Goal: Complete application form: Complete application form

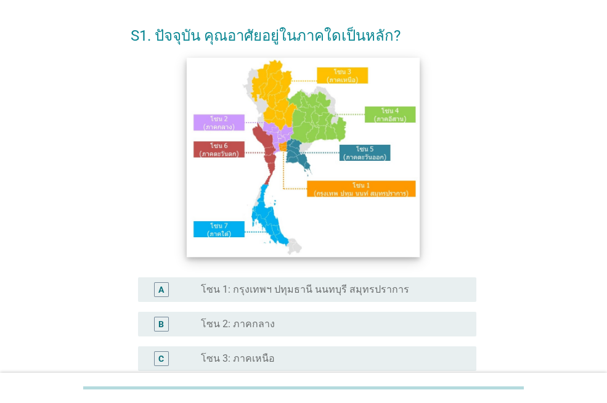
scroll to position [123, 0]
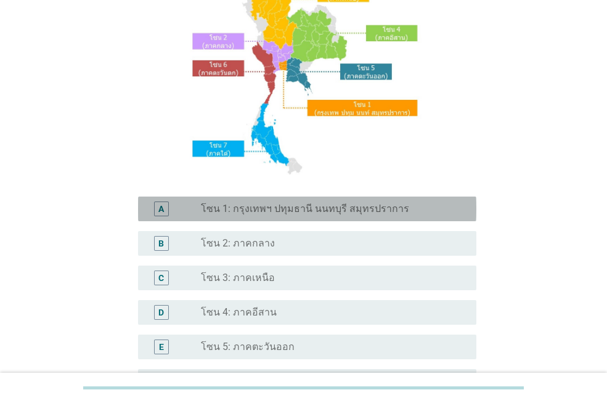
click at [281, 211] on label "โซน 1: กรุงเทพฯ ปทุมธานี นนทบุรี สมุทรปราการ" at bounding box center [305, 209] width 208 height 12
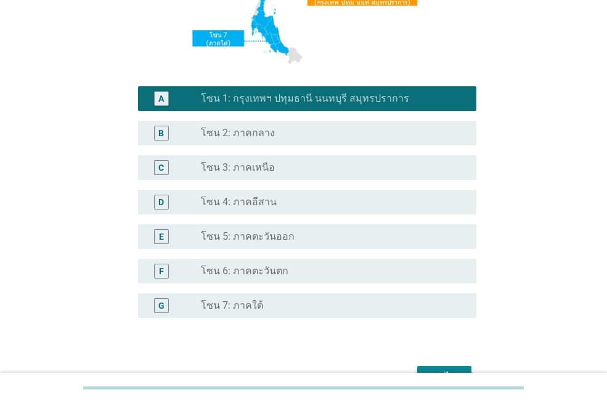
scroll to position [246, 0]
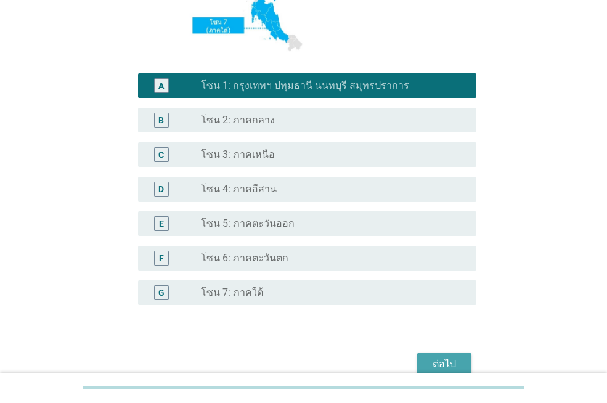
click at [429, 361] on div "ต่อไป" at bounding box center [444, 364] width 34 height 15
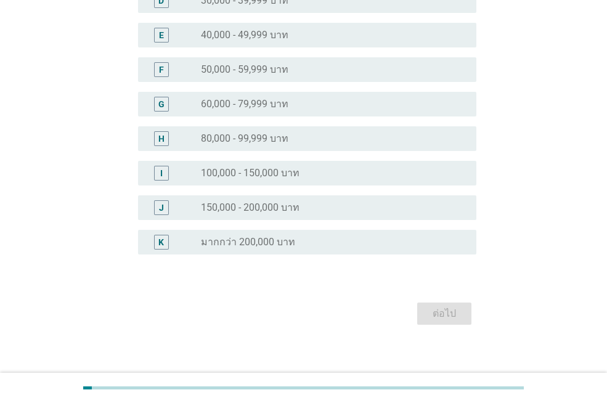
scroll to position [0, 0]
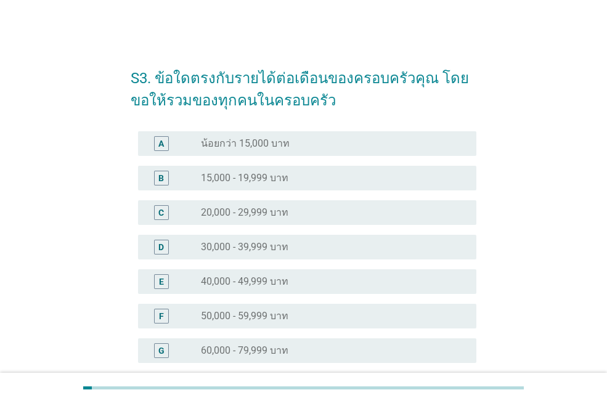
click at [254, 312] on label "50,000 - 59,999 บาท" at bounding box center [244, 316] width 87 height 12
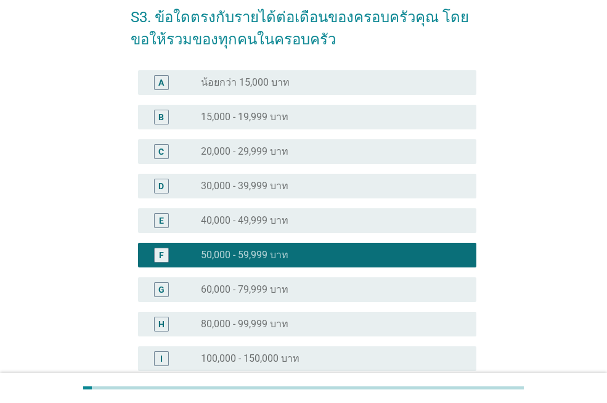
scroll to position [246, 0]
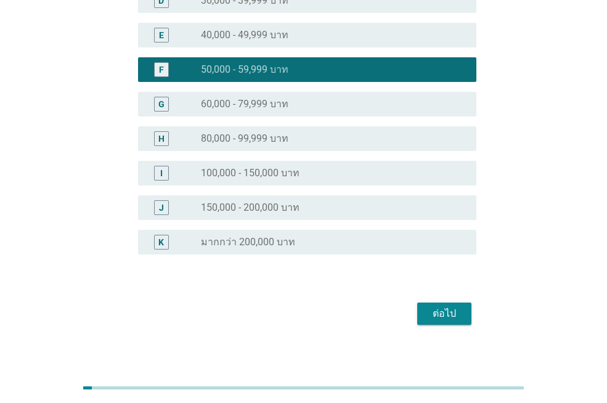
click at [448, 307] on div "ต่อไป" at bounding box center [444, 313] width 34 height 15
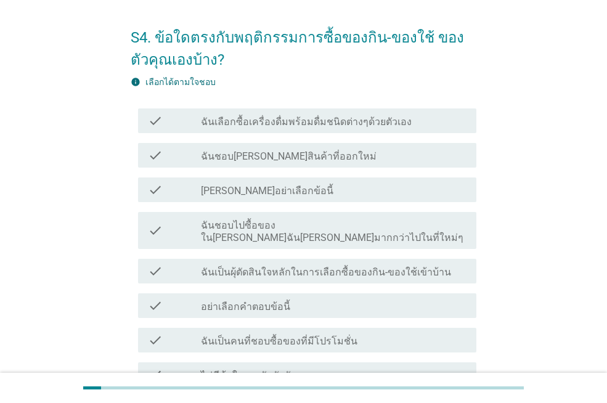
scroll to position [62, 0]
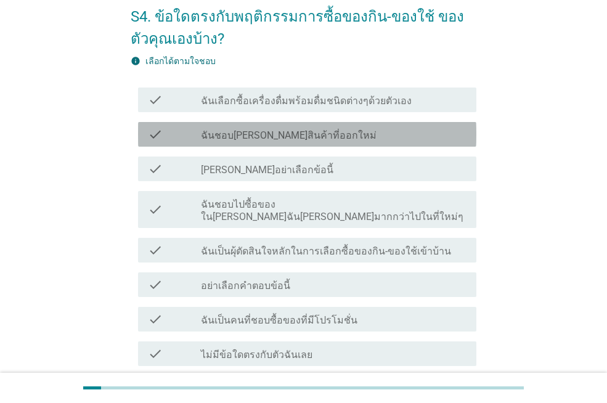
click at [296, 140] on label "ฉันชอบ[PERSON_NAME]สินค้าที่ออกใหม่" at bounding box center [289, 135] width 176 height 12
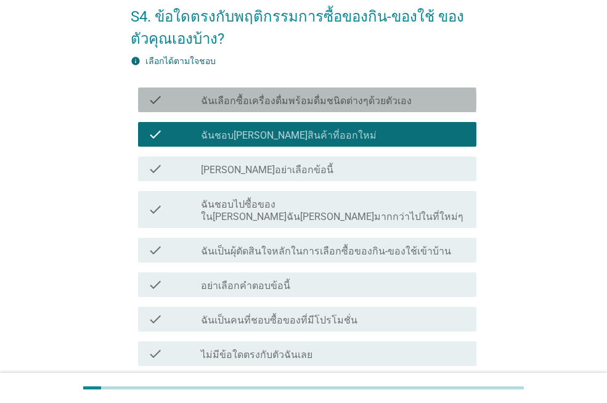
click at [305, 99] on label "ฉันเลือกซื้อเครื่องดื่มพร้อมดื่มชนิดต่างๆด้วยตัวเอง" at bounding box center [306, 101] width 211 height 12
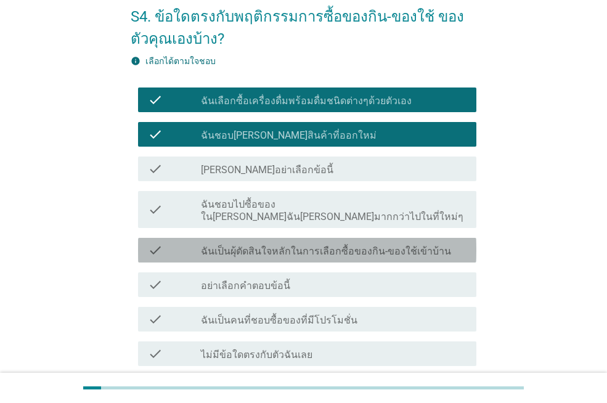
click at [304, 245] on label "ฉันเป็นผุ้ตัดสินใจหลักในการเลือกซื้อของกิน-ของใช้เข้าบ้าน" at bounding box center [326, 251] width 250 height 12
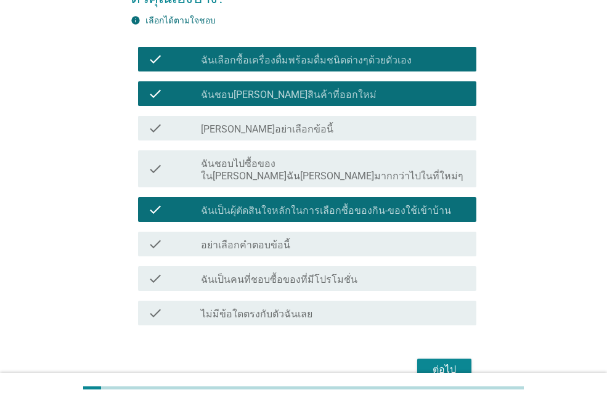
scroll to position [123, 0]
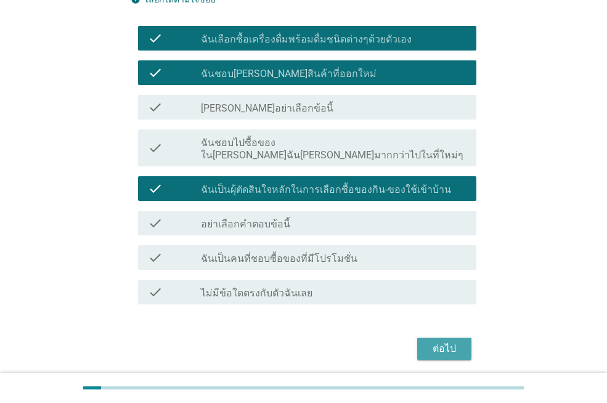
click at [453, 341] on div "ต่อไป" at bounding box center [444, 348] width 34 height 15
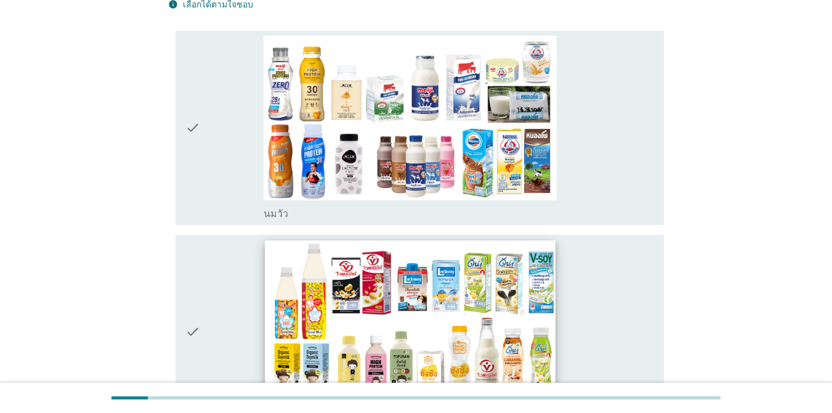
scroll to position [246, 0]
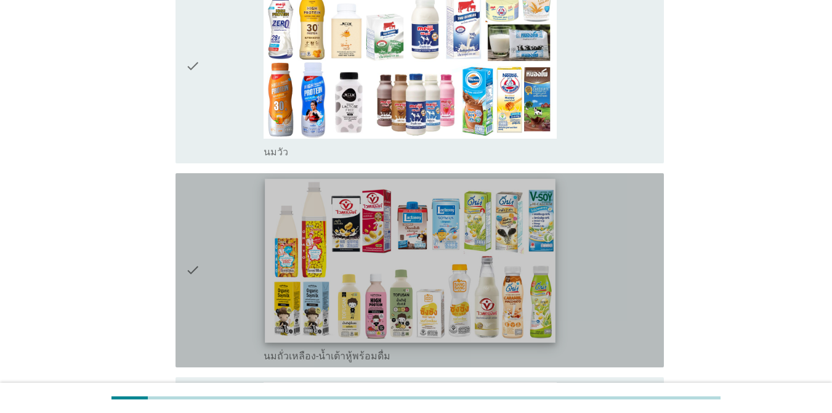
click at [450, 279] on img at bounding box center [410, 260] width 291 height 163
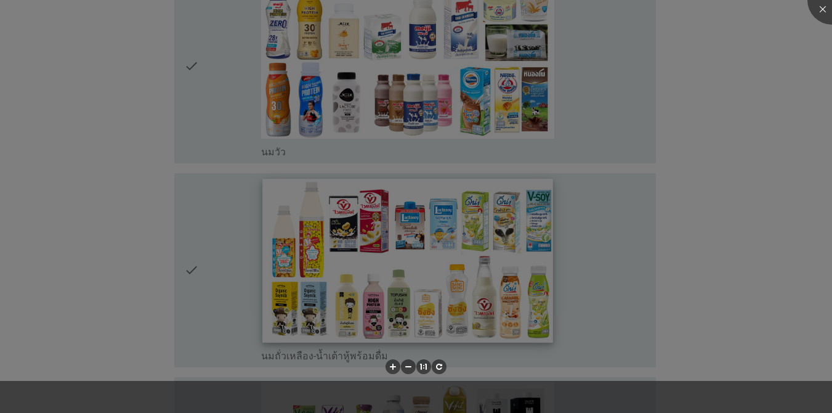
scroll to position [62, 0]
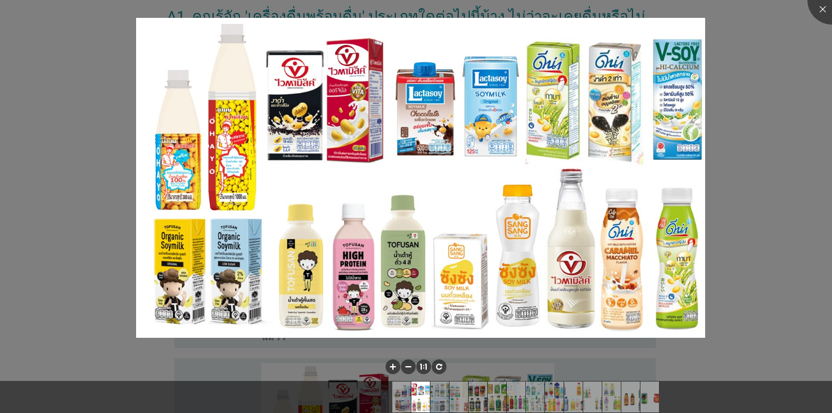
click at [606, 226] on div at bounding box center [416, 206] width 832 height 413
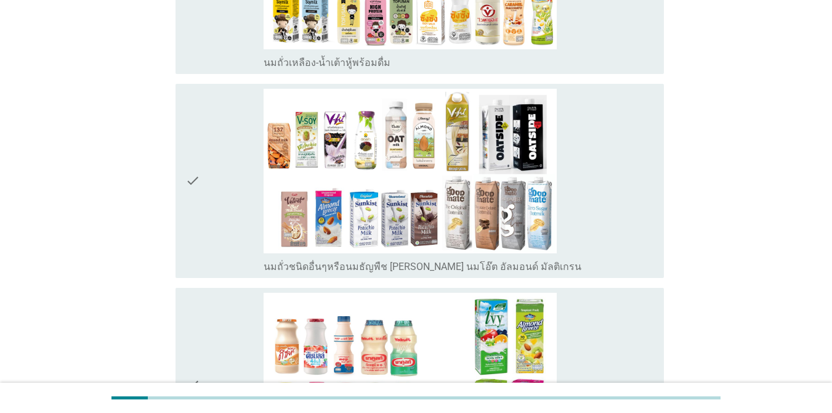
scroll to position [554, 0]
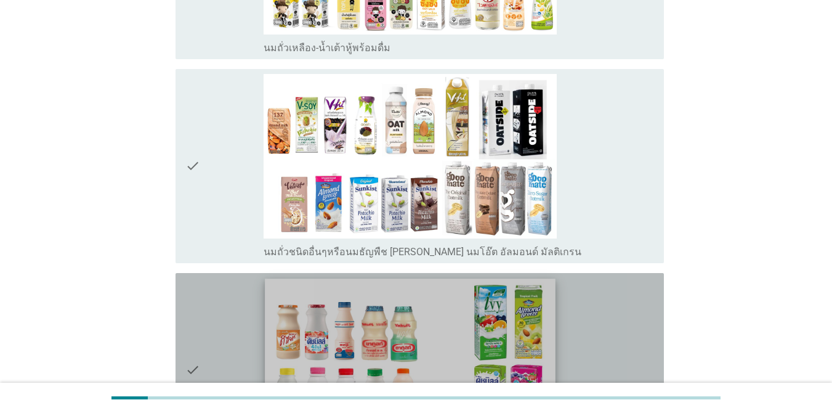
click at [385, 332] on img at bounding box center [410, 359] width 291 height 163
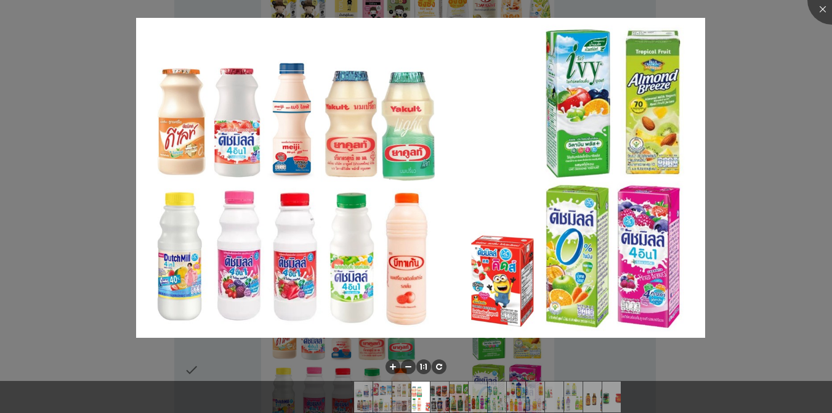
click at [606, 150] on div at bounding box center [416, 206] width 832 height 413
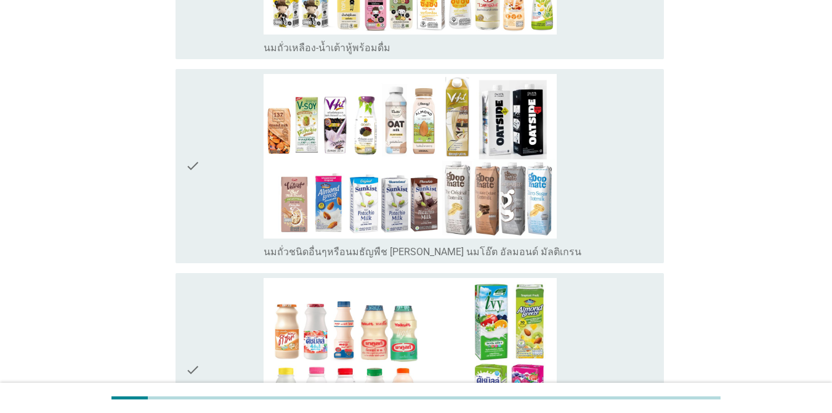
click at [598, 278] on div "check_box_outline_blank นมเปรี้ยว" at bounding box center [459, 370] width 390 height 184
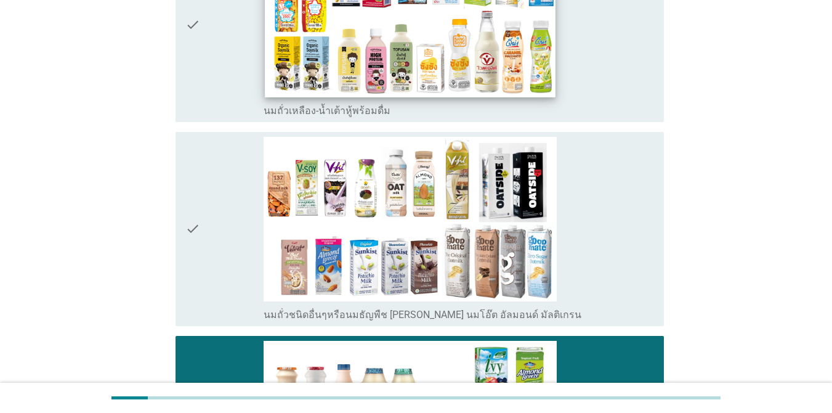
scroll to position [370, 0]
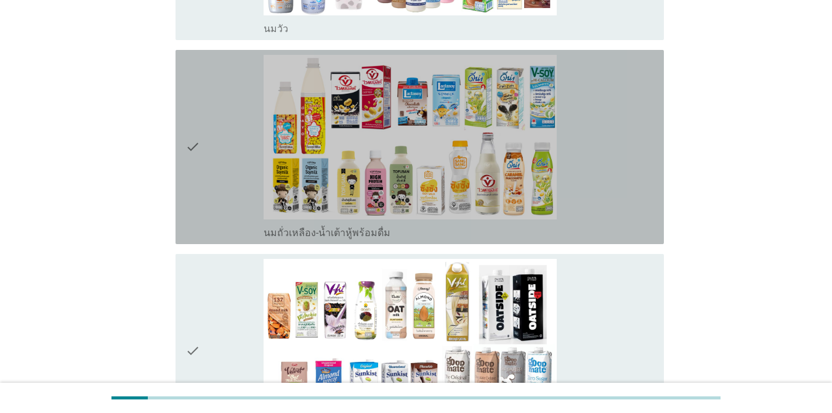
click at [602, 128] on div "check_box_outline_blank นมถั่วเหลือง-น้ำเต้าหู้พร้อมดื่ม" at bounding box center [459, 147] width 390 height 184
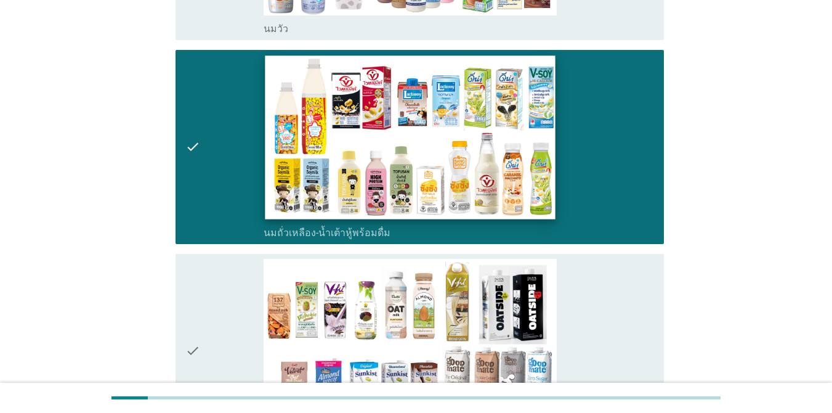
scroll to position [246, 0]
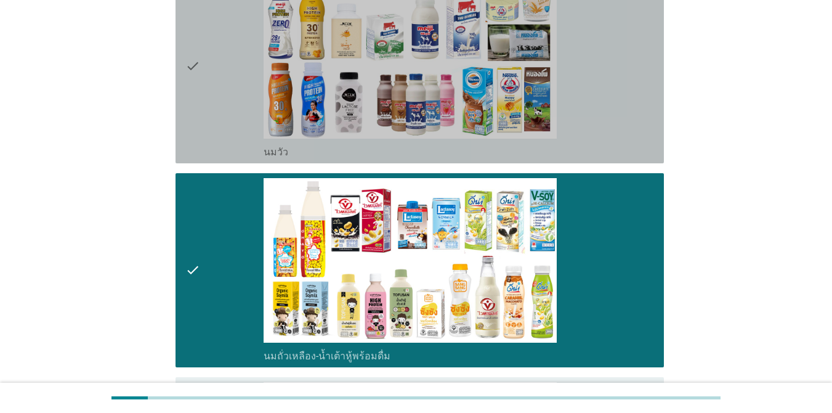
click at [597, 78] on div "check_box_outline_blank [PERSON_NAME]" at bounding box center [459, 66] width 390 height 184
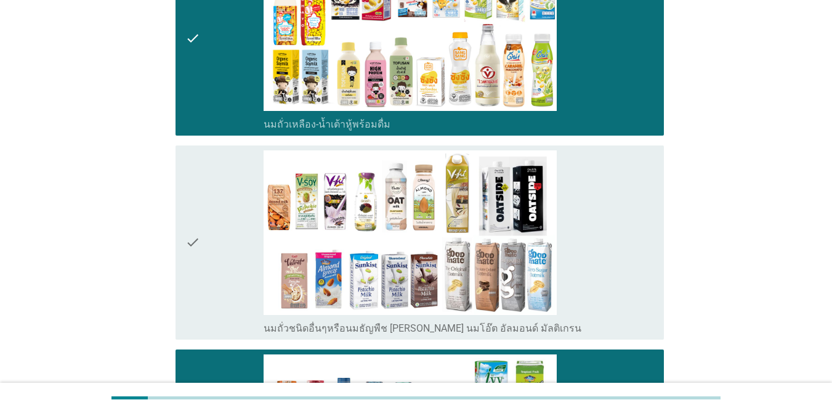
scroll to position [493, 0]
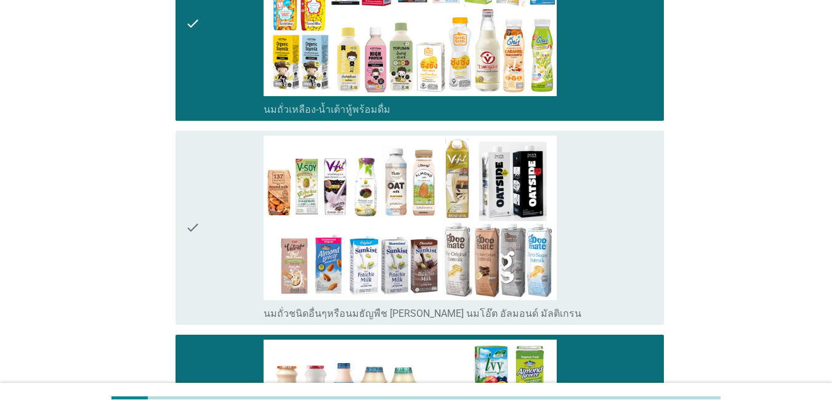
click at [606, 197] on div "check_box_outline_blank นมถั่วชนิดอื่นๆหรือนมธัญพืช [PERSON_NAME] นมโอ๊ต อัลมอน…" at bounding box center [459, 227] width 390 height 184
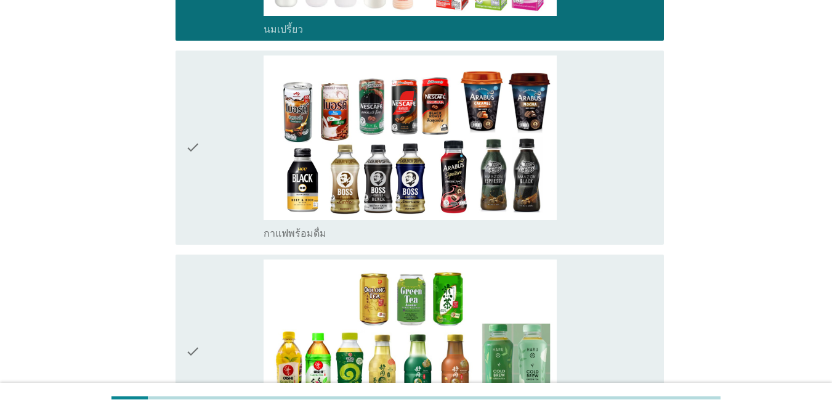
scroll to position [985, 0]
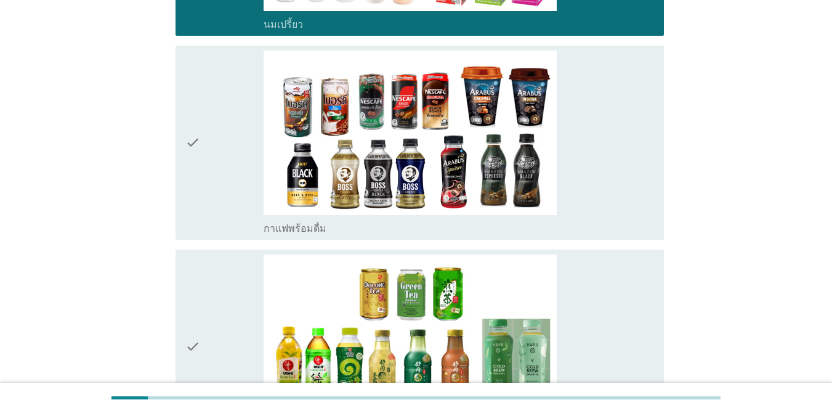
click at [599, 142] on div "check_box_outline_blank กาแฟพร้อมดื่ม" at bounding box center [459, 143] width 390 height 184
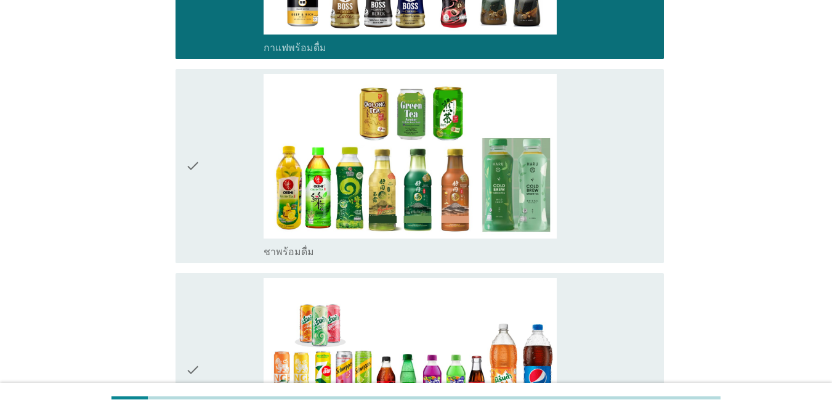
scroll to position [1170, 0]
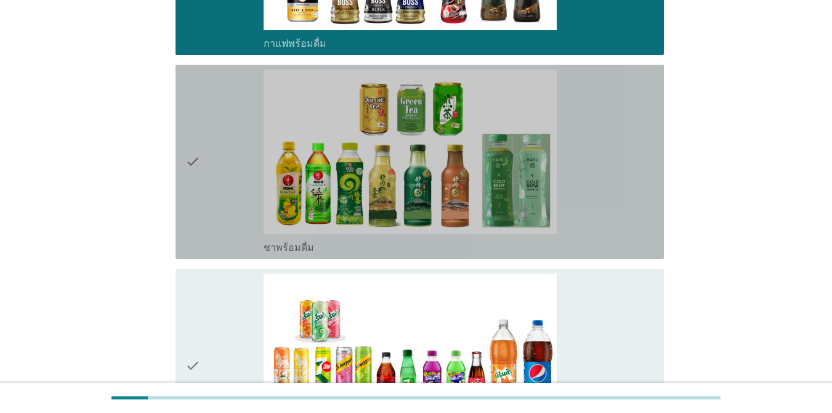
click at [592, 150] on div "check_box_outline_blank ชาพร้อมดื่ม" at bounding box center [459, 162] width 390 height 184
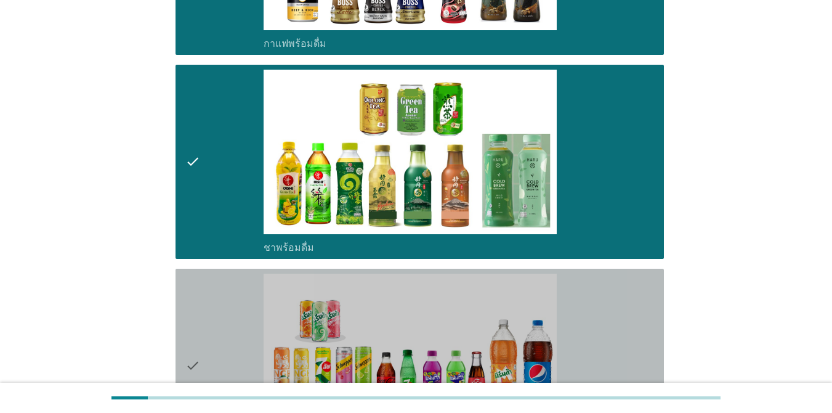
click at [605, 311] on div "check_box_outline_blank น้ำอัดลม" at bounding box center [459, 365] width 390 height 184
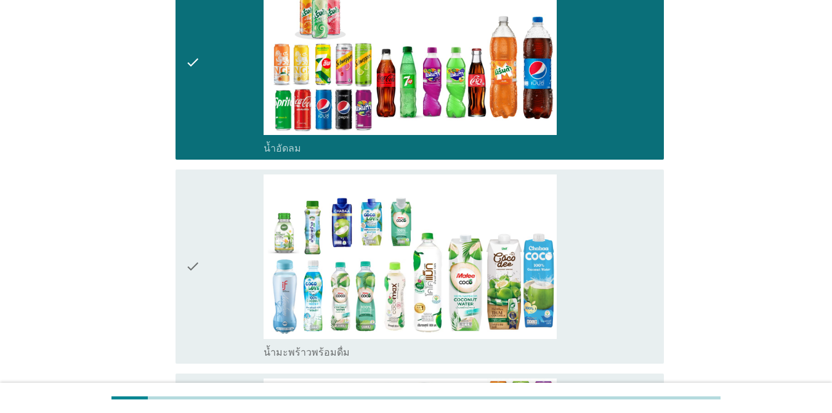
scroll to position [1601, 0]
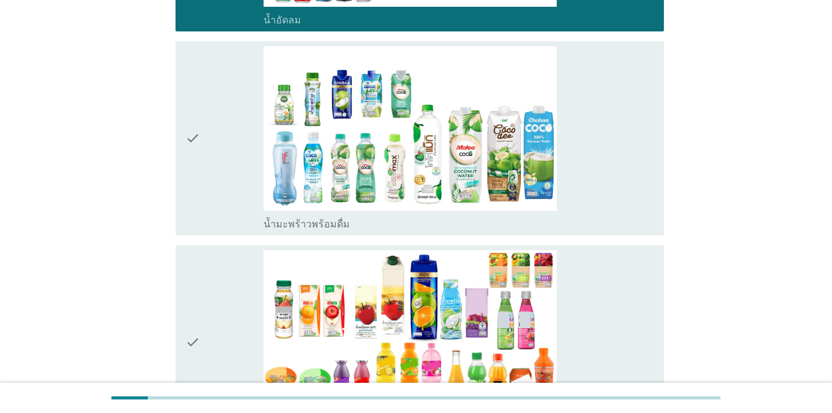
click at [225, 165] on div "check" at bounding box center [224, 138] width 78 height 184
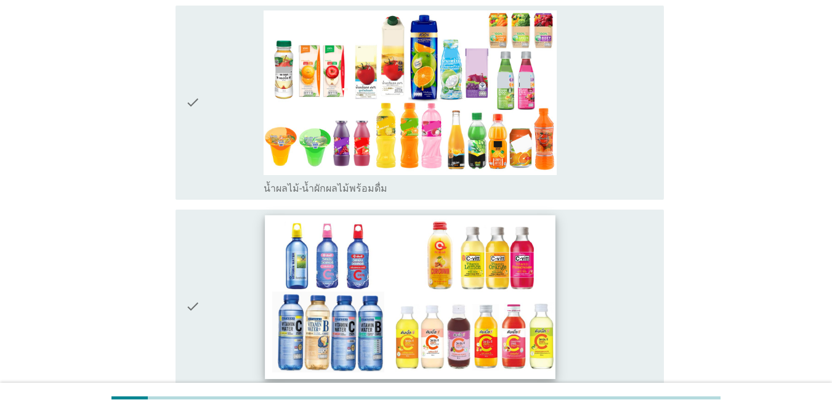
scroll to position [1848, 0]
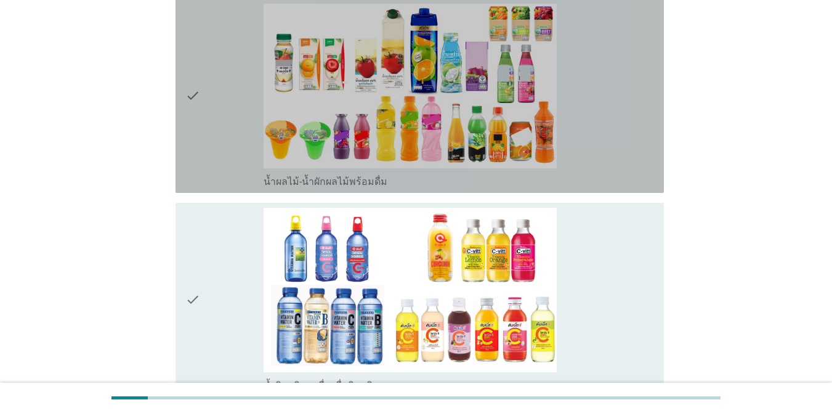
click at [232, 124] on div "check" at bounding box center [224, 96] width 78 height 184
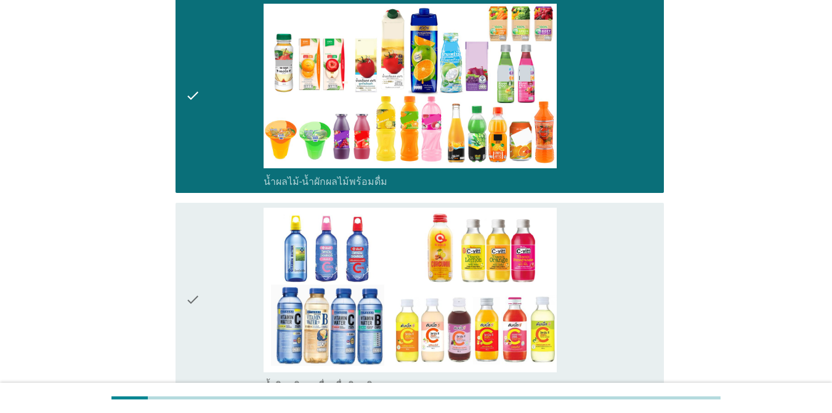
click at [238, 252] on div "check" at bounding box center [224, 300] width 78 height 184
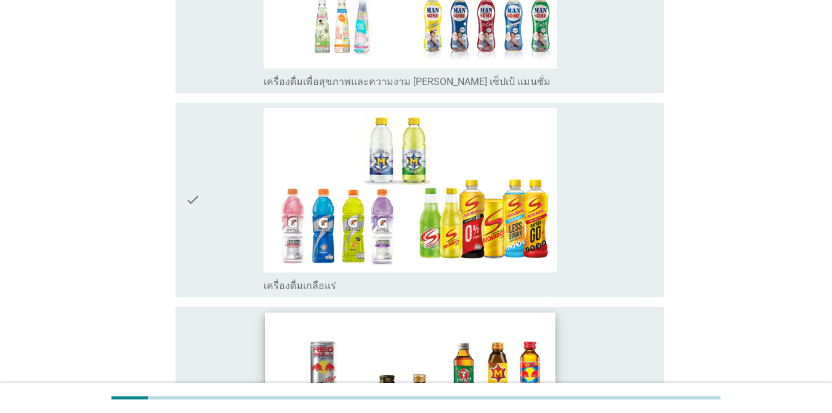
scroll to position [2463, 0]
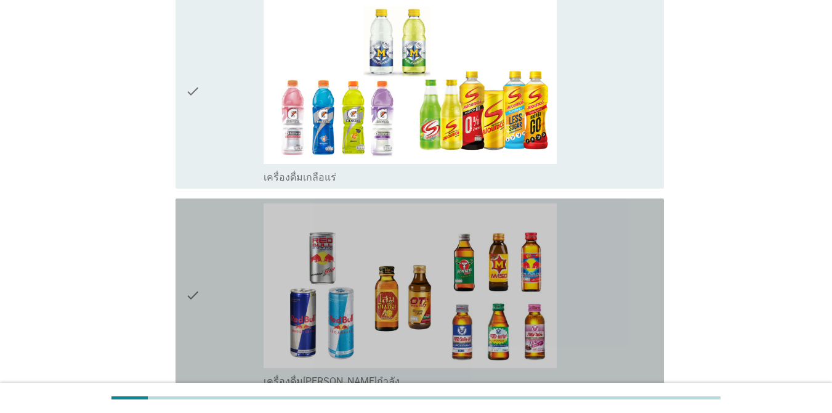
click at [598, 257] on div "check_box_outline_blank เครื่องดื่ม[PERSON_NAME]กำลัง" at bounding box center [459, 295] width 390 height 184
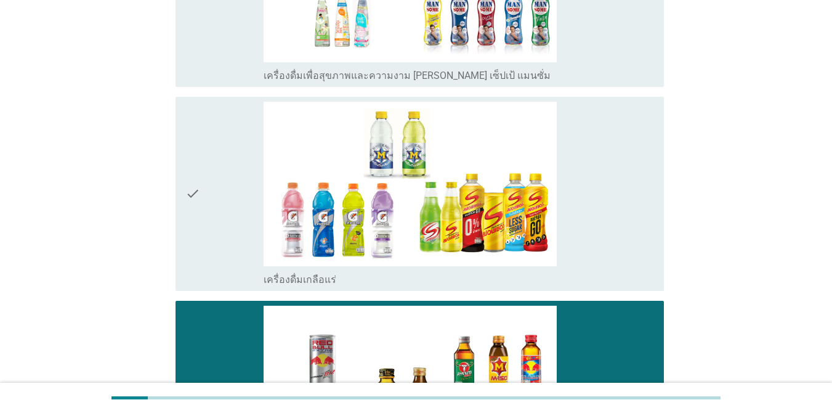
scroll to position [2340, 0]
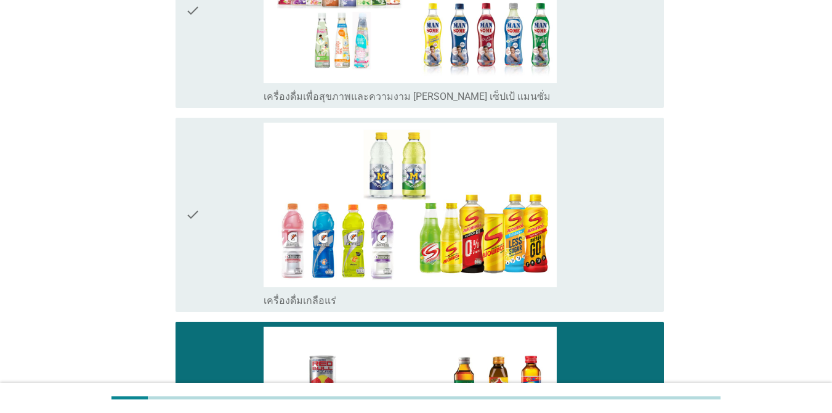
click at [591, 185] on div "check_box_outline_blank เครื่องดื่มเกลือแร่" at bounding box center [459, 215] width 390 height 184
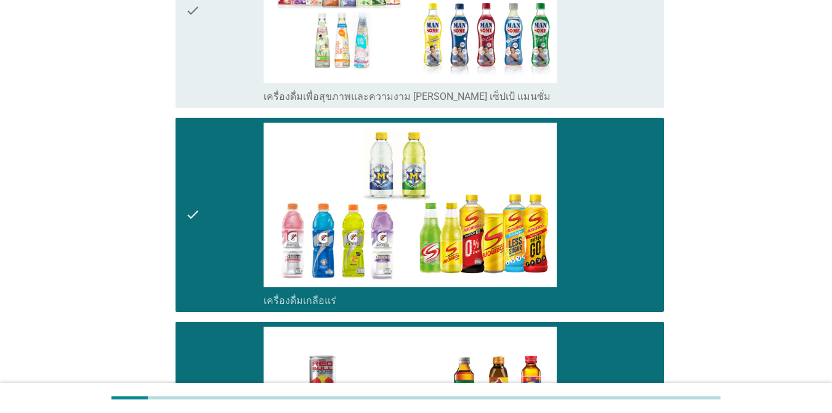
click at [606, 43] on div "check_box_outline_blank เครื่องดื่มเพื่อสุขภาพและความงาม [PERSON_NAME] เซ็ปเป้ …" at bounding box center [459, 11] width 390 height 184
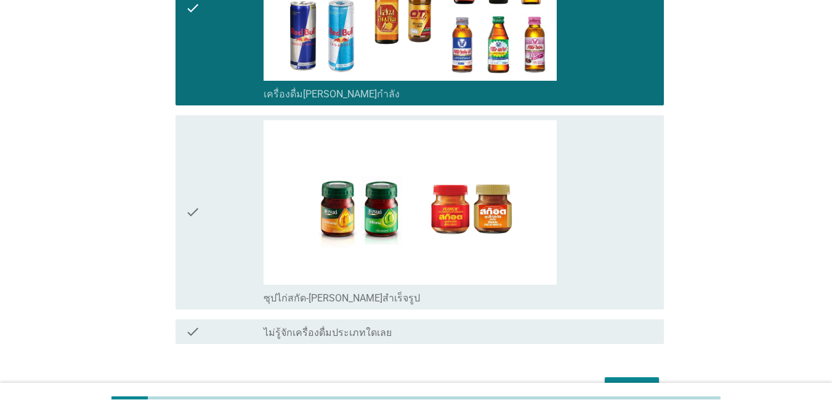
scroll to position [2771, 0]
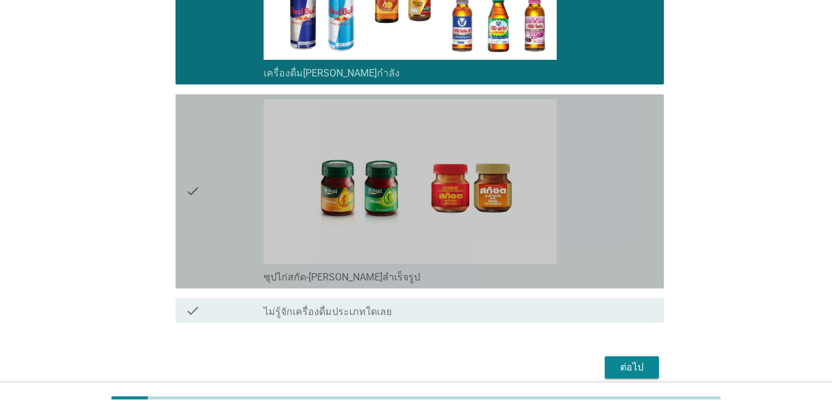
click at [606, 158] on div "check_box_outline_blank ซุปไก่สกัด-[PERSON_NAME]สำเร็จรูป" at bounding box center [459, 191] width 390 height 184
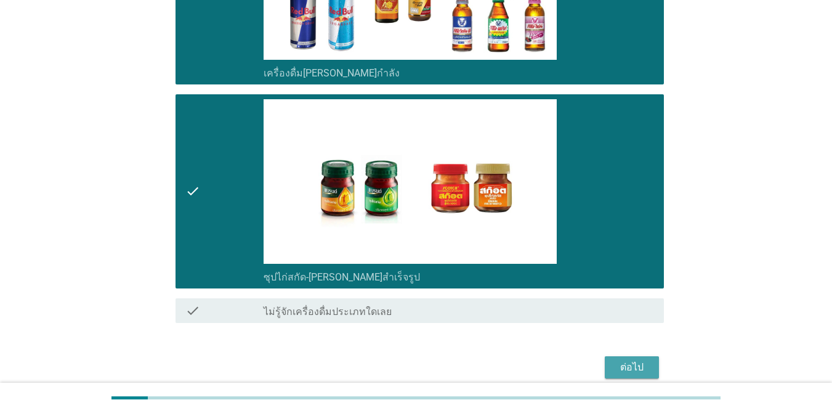
click at [606, 356] on button "ต่อไป" at bounding box center [632, 367] width 54 height 22
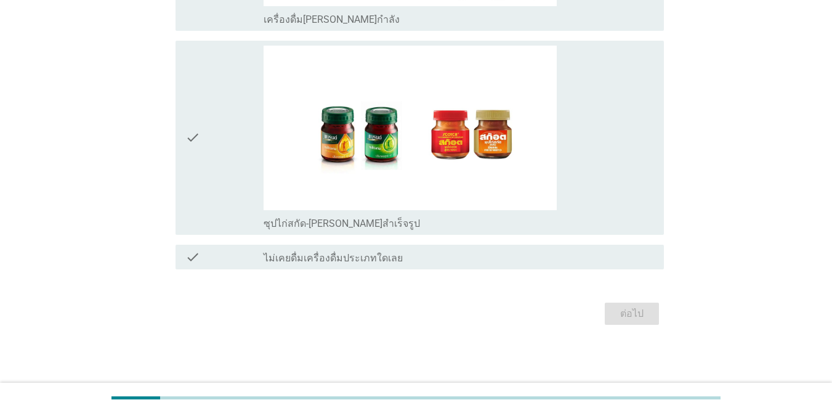
scroll to position [0, 0]
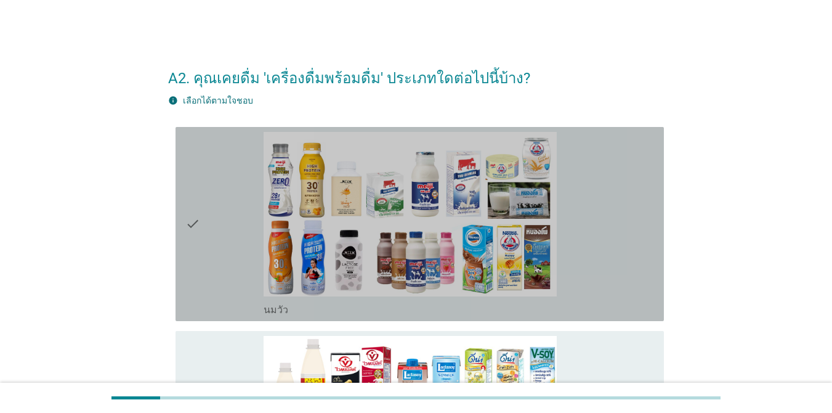
click at [202, 248] on div "check" at bounding box center [224, 224] width 78 height 184
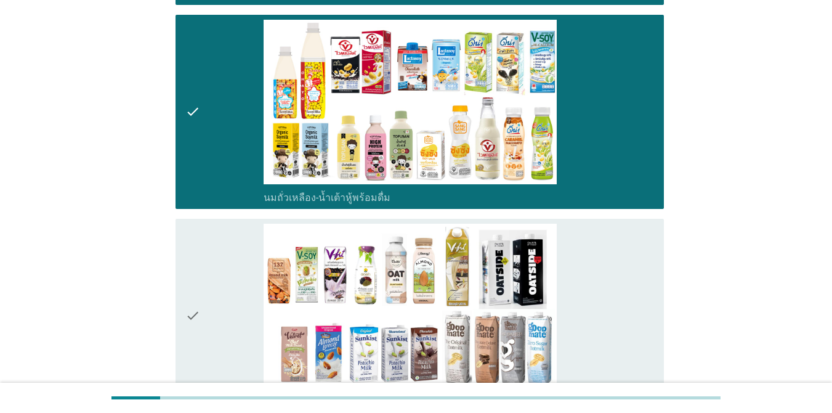
scroll to position [493, 0]
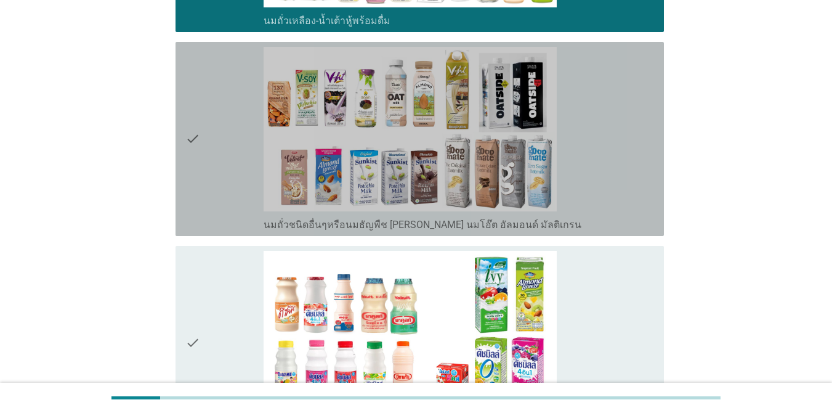
click at [252, 177] on div "check" at bounding box center [224, 139] width 78 height 184
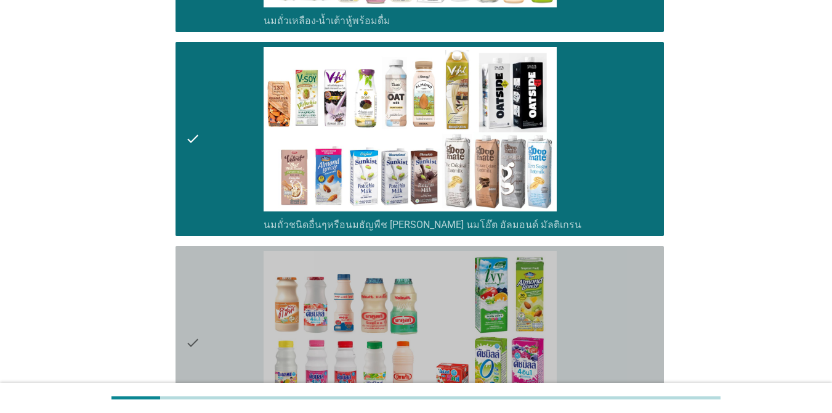
click at [606, 296] on div "check_box_outline_blank นมเปรี้ยว" at bounding box center [459, 343] width 390 height 184
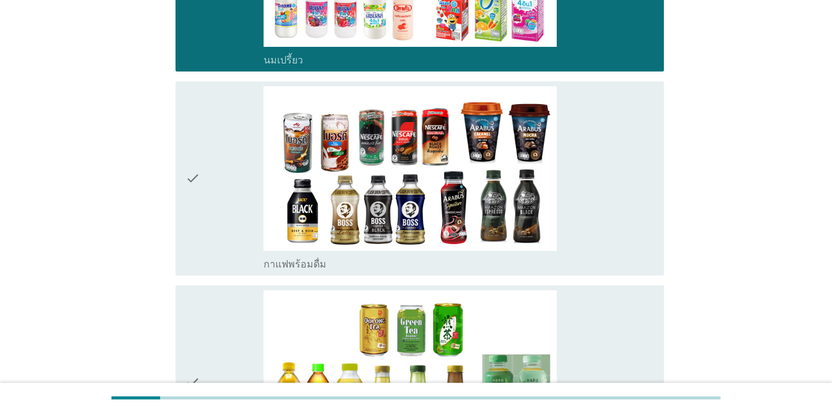
scroll to position [862, 0]
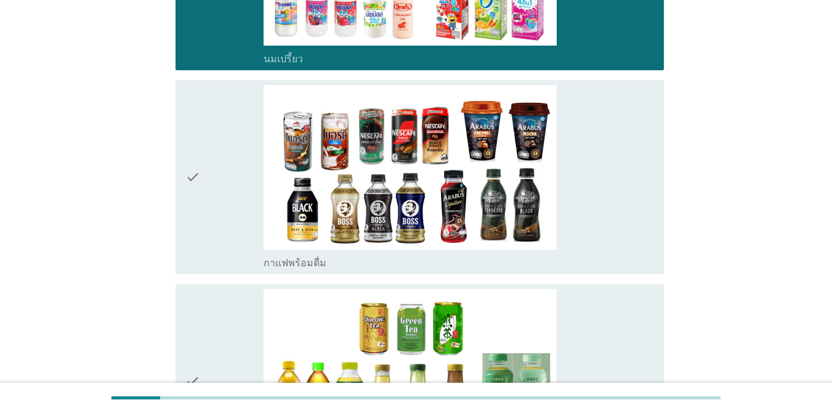
click at [594, 225] on div "check_box_outline_blank กาแฟพร้อมดื่ม" at bounding box center [459, 177] width 390 height 184
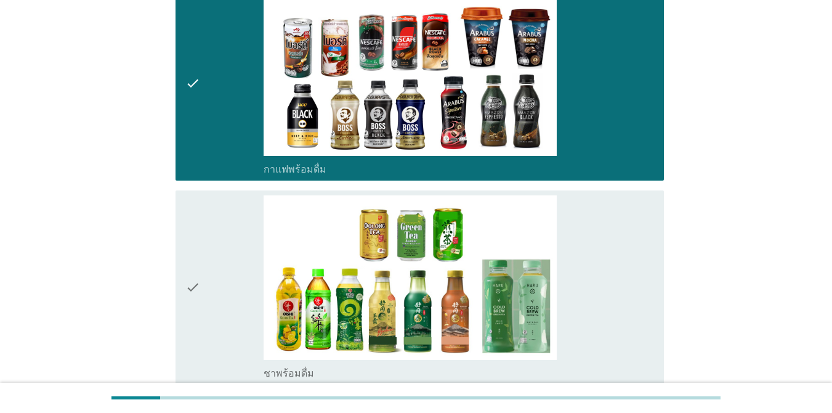
scroll to position [1109, 0]
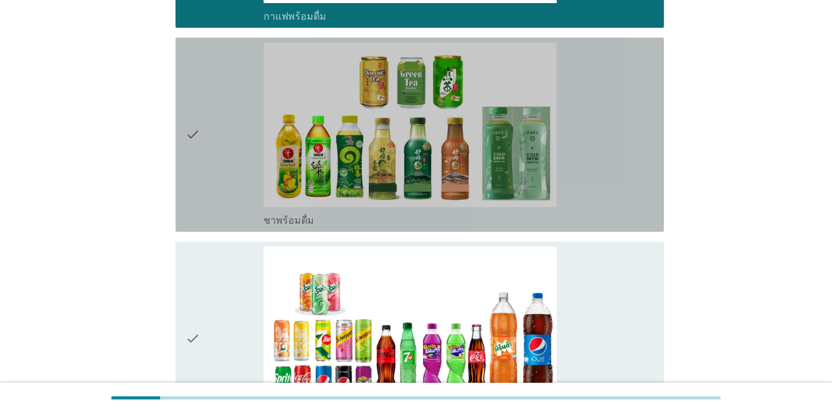
click at [603, 195] on div "check_box_outline_blank ชาพร้อมดื่ม" at bounding box center [459, 134] width 390 height 184
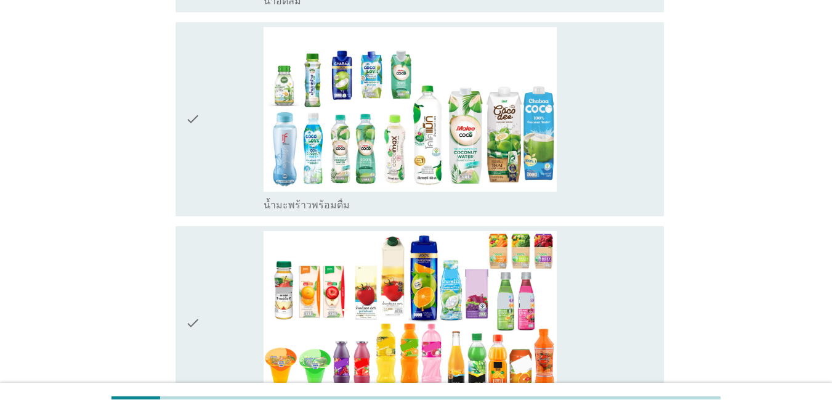
scroll to position [1540, 0]
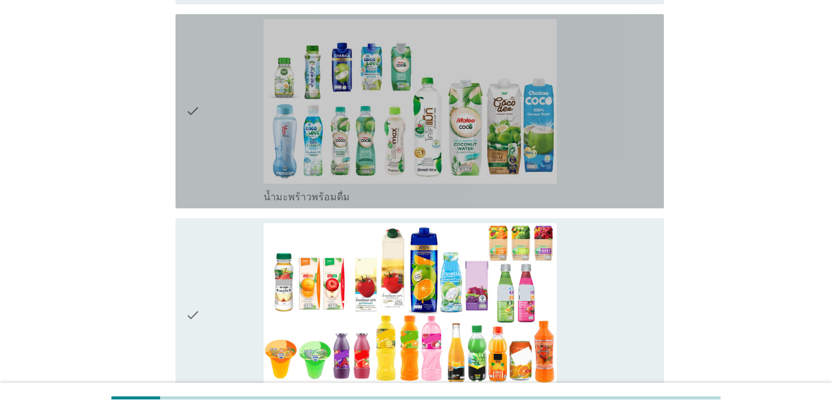
click at [588, 174] on div "check_box_outline_blank น้ำมะพร้าวพร้อมดื่ม" at bounding box center [459, 111] width 390 height 184
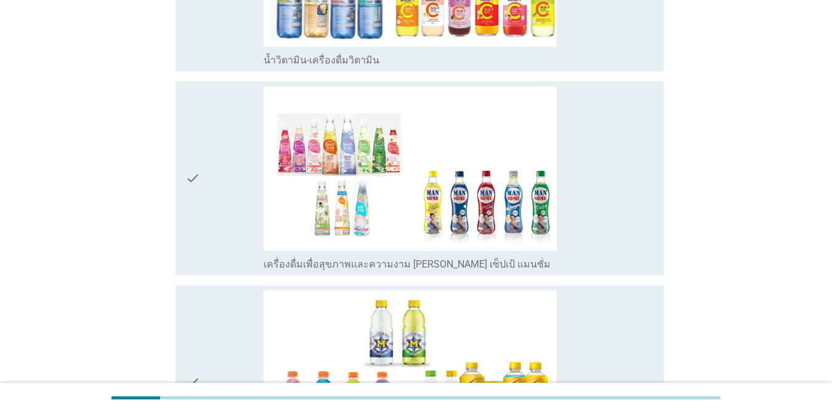
scroll to position [2094, 0]
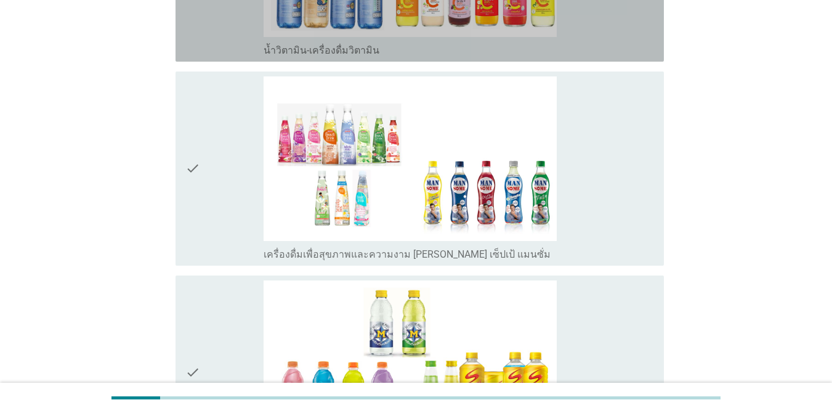
click at [589, 46] on div "check_box_outline_blank น้ำวิตามิน-เครื่องดื่มวิตามิน" at bounding box center [459, 49] width 390 height 15
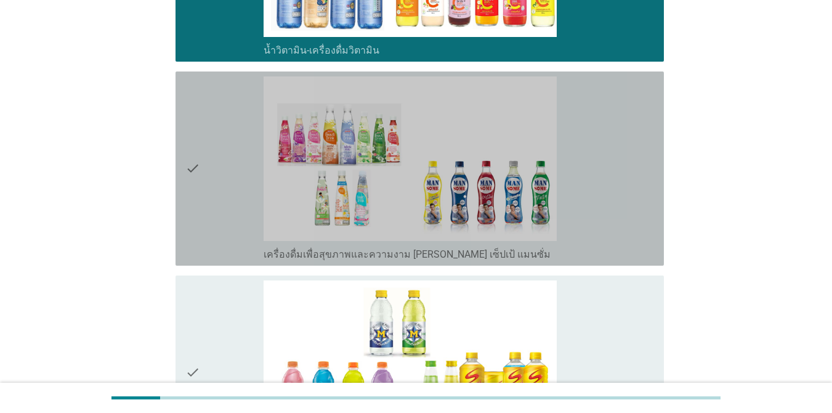
click at [587, 192] on div "check_box_outline_blank เครื่องดื่มเพื่อสุขภาพและความงาม [PERSON_NAME] เซ็ปเป้ …" at bounding box center [459, 168] width 390 height 184
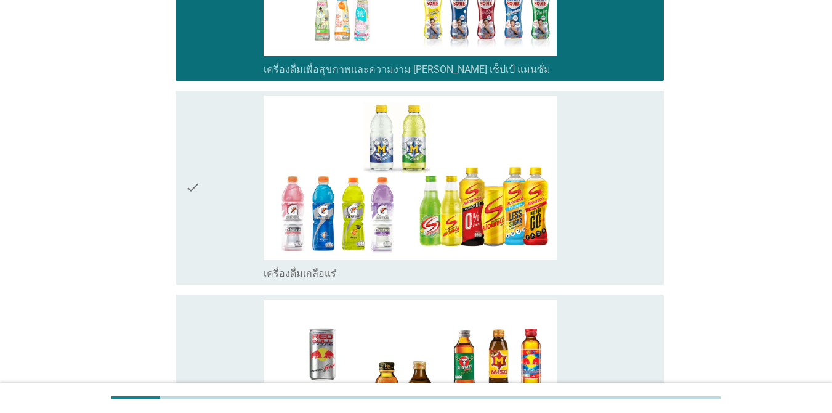
click at [591, 205] on div "check_box_outline_blank เครื่องดื่มเกลือแร่" at bounding box center [459, 187] width 390 height 184
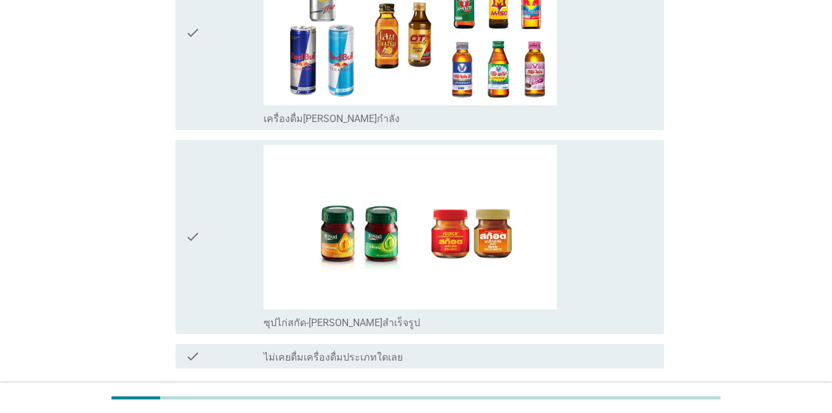
scroll to position [2648, 0]
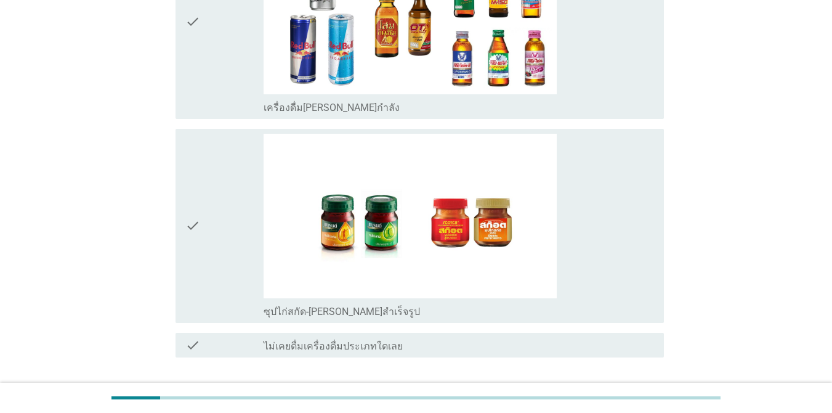
click at [575, 239] on div "check_box_outline_blank ซุปไก่สกัด-[PERSON_NAME]สำเร็จรูป" at bounding box center [459, 226] width 390 height 184
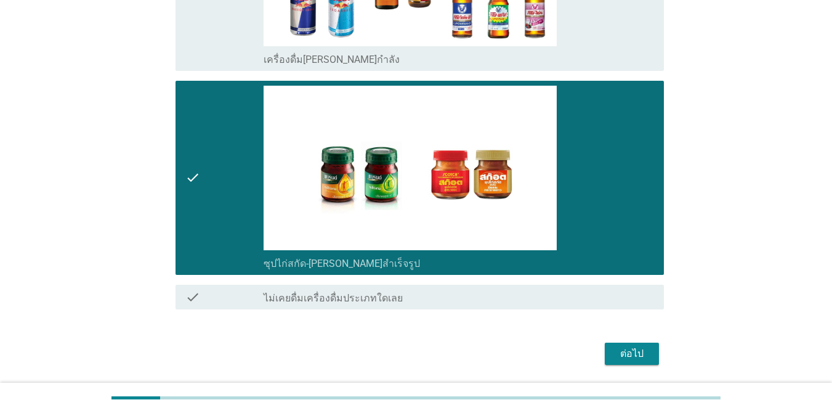
scroll to position [2736, 0]
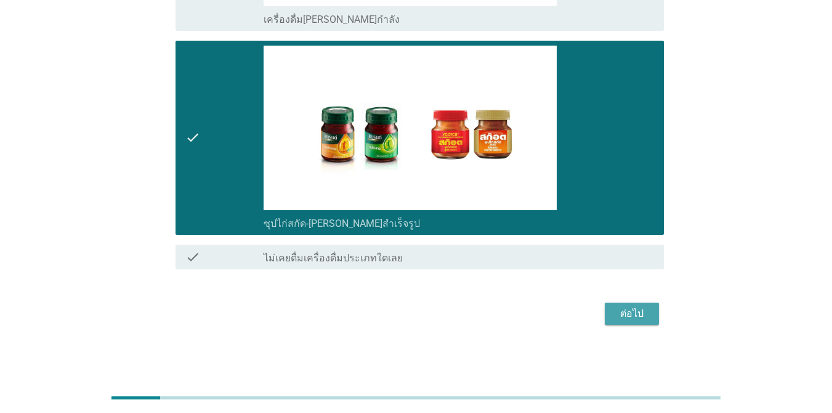
click at [606, 311] on div "ต่อไป" at bounding box center [632, 313] width 34 height 15
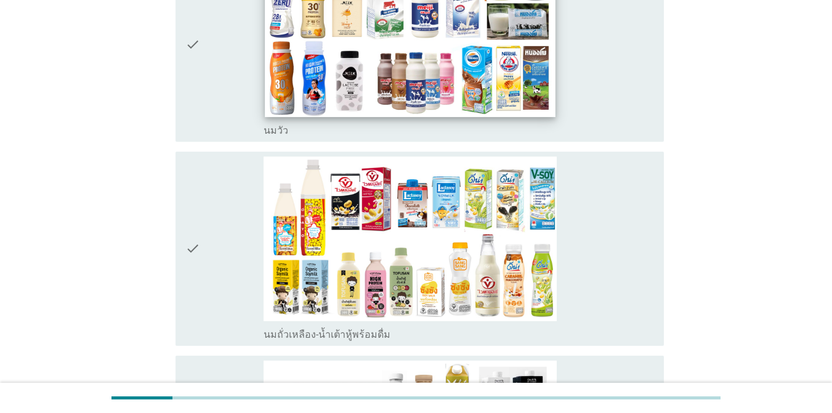
scroll to position [0, 0]
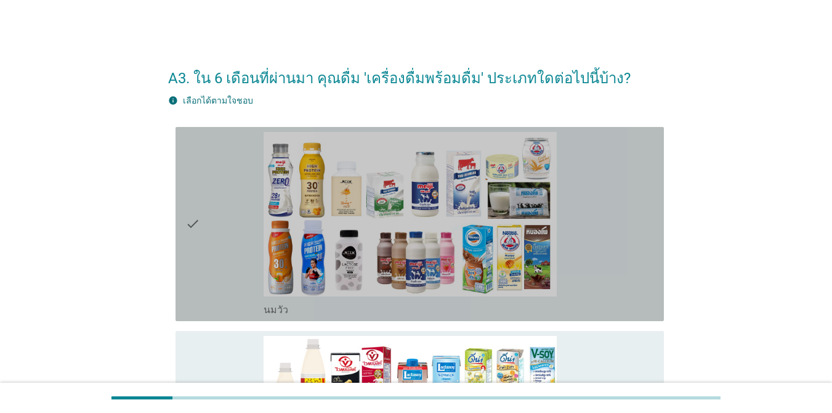
click at [228, 247] on div "check" at bounding box center [224, 224] width 78 height 184
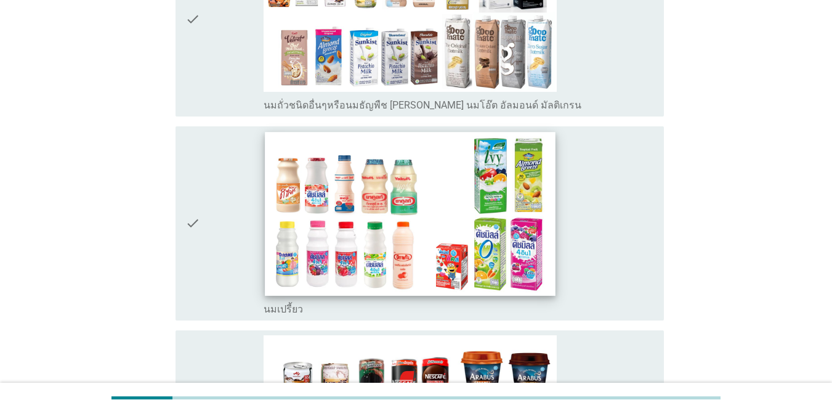
scroll to position [677, 0]
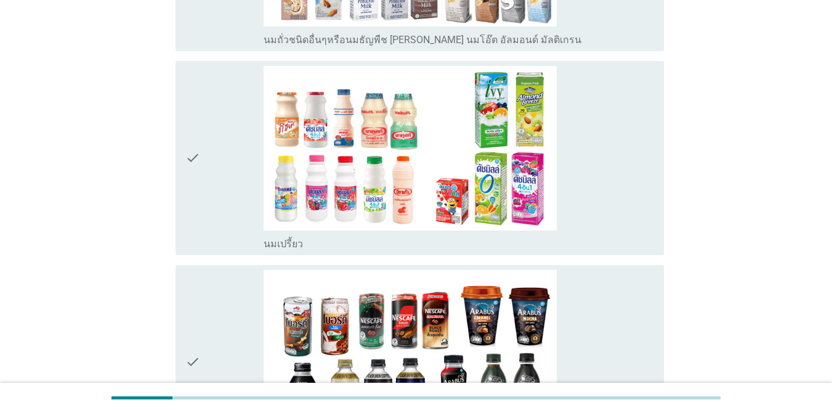
click at [584, 137] on div "check_box_outline_blank นมเปรี้ยว" at bounding box center [459, 158] width 390 height 184
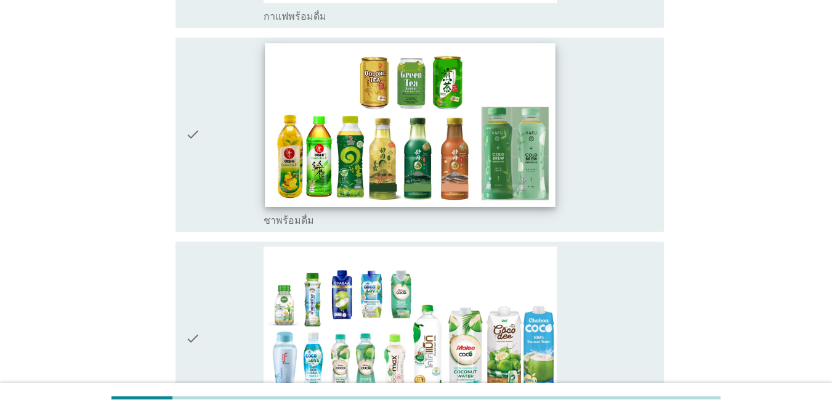
scroll to position [1355, 0]
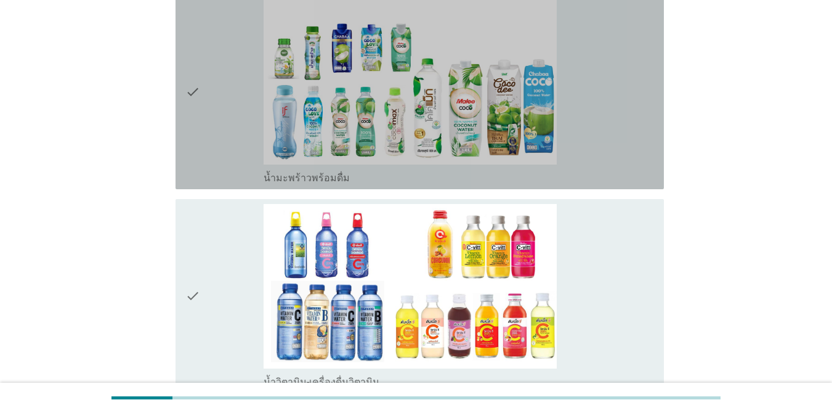
click at [578, 127] on div "check_box น้ำมะพร้าวพร้อมดื่ม" at bounding box center [459, 92] width 390 height 184
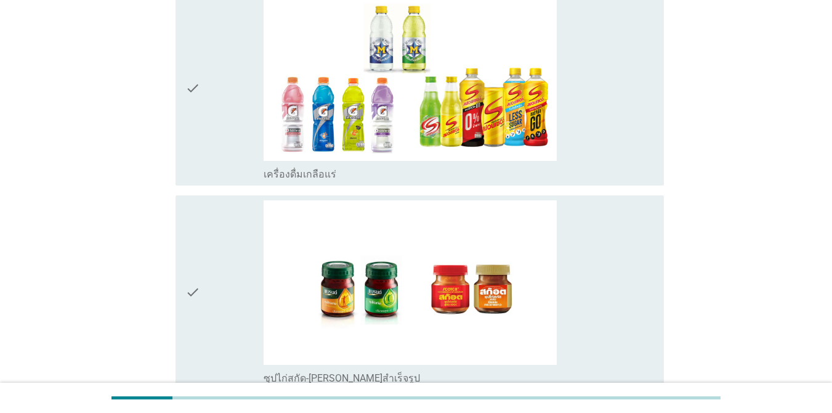
scroll to position [1971, 0]
click at [596, 136] on div "check_box เครื่องดื่มเกลือแร่" at bounding box center [459, 88] width 390 height 184
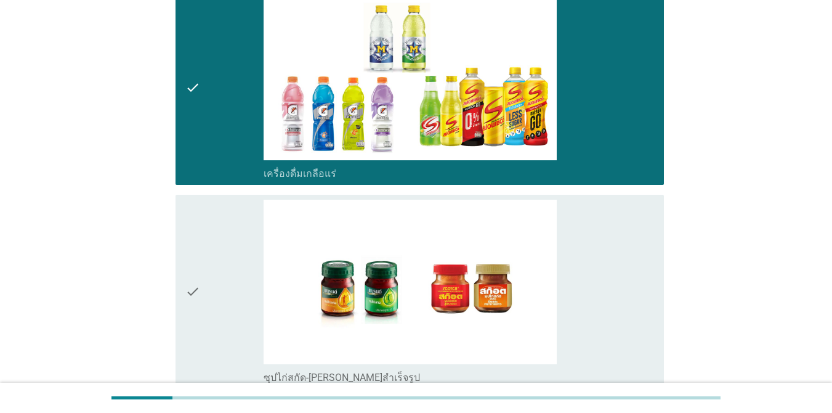
scroll to position [2125, 0]
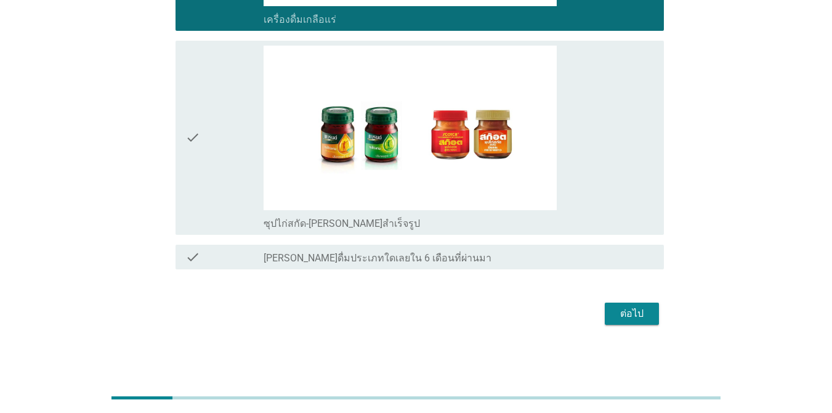
click at [606, 313] on div "ต่อไป" at bounding box center [632, 313] width 34 height 15
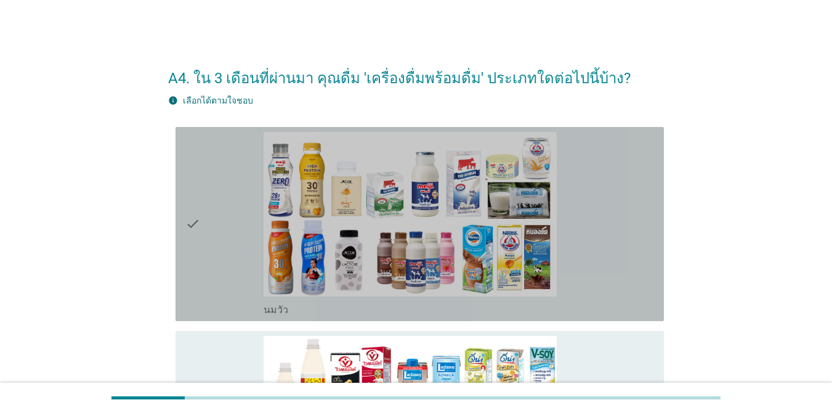
click at [218, 267] on div "check" at bounding box center [224, 224] width 78 height 184
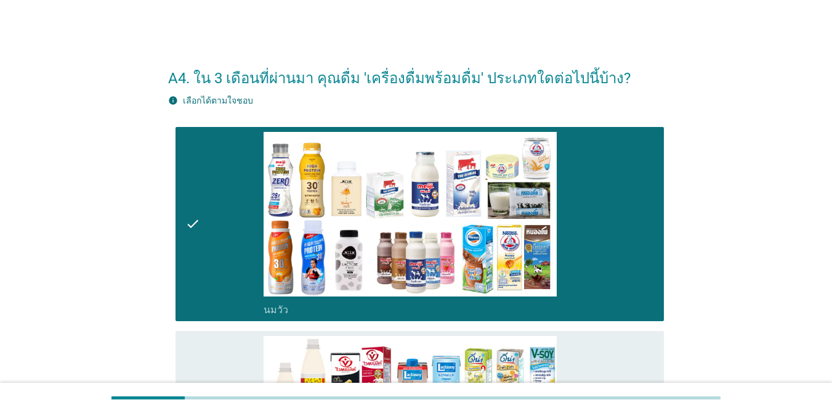
click at [236, 307] on div "check" at bounding box center [224, 224] width 78 height 184
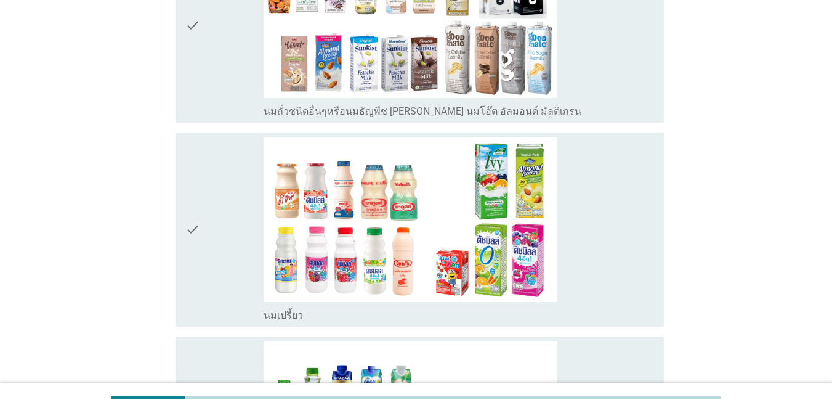
scroll to position [616, 0]
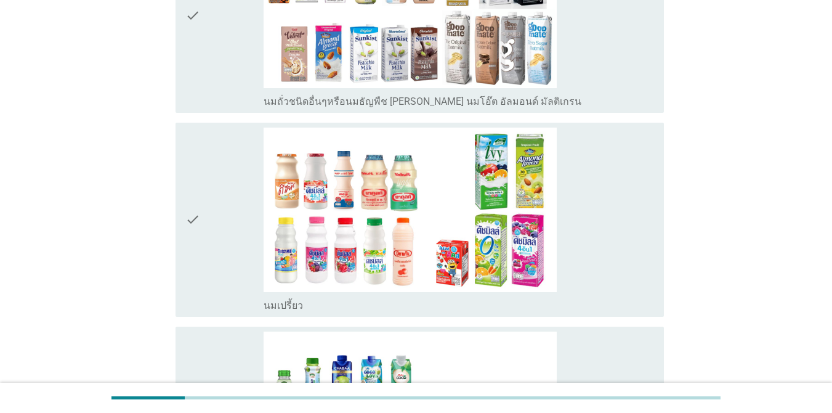
click at [257, 94] on div "check" at bounding box center [224, 16] width 78 height 184
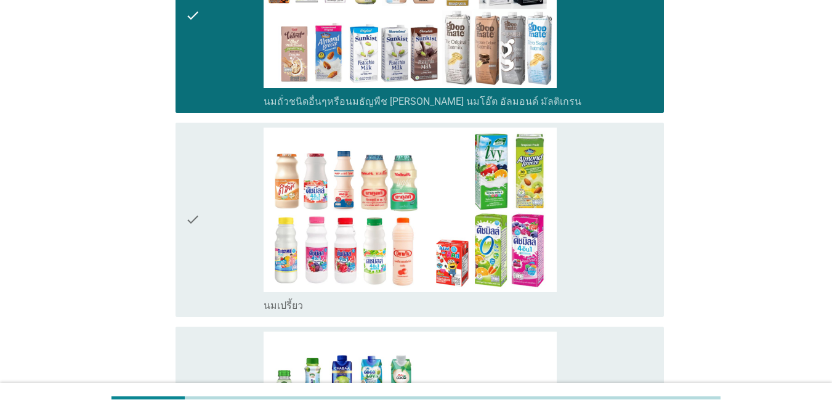
click at [248, 220] on div "check" at bounding box center [224, 219] width 78 height 184
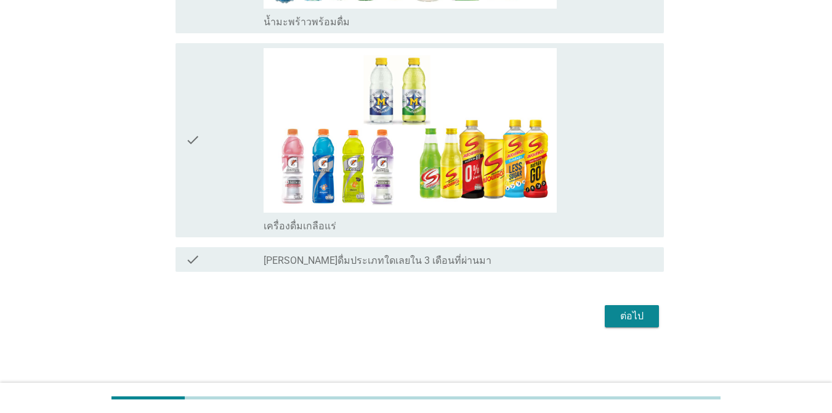
scroll to position [1105, 0]
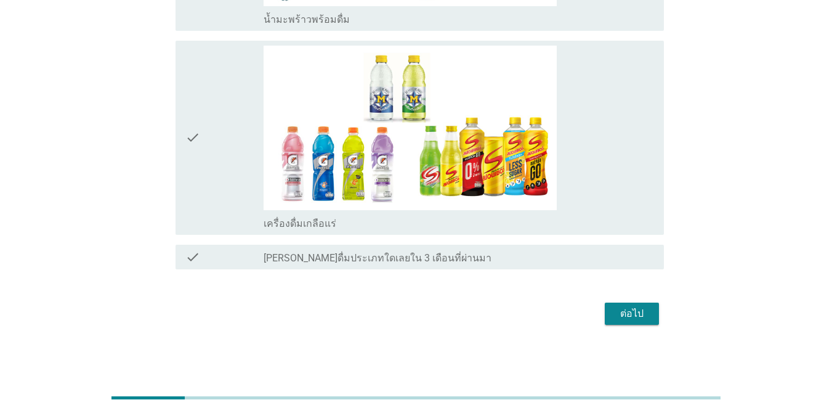
click at [606, 315] on div "ต่อไป" at bounding box center [632, 313] width 34 height 15
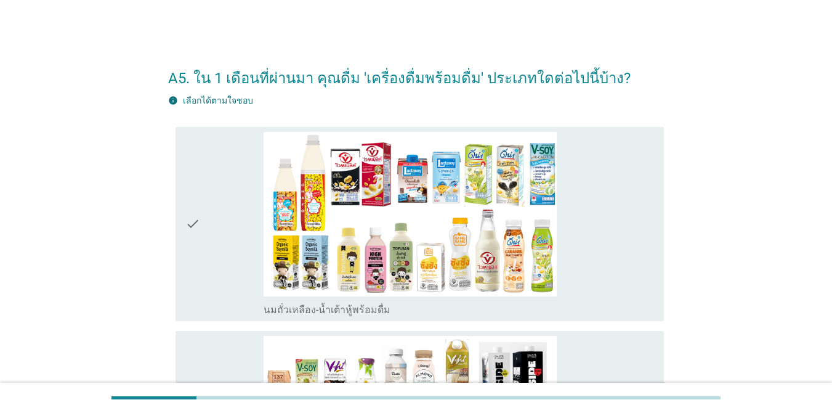
click at [593, 222] on div "check_box นมถั่วเหลือง-น้ำเต้าหู้พร้อมดื่ม" at bounding box center [459, 224] width 390 height 184
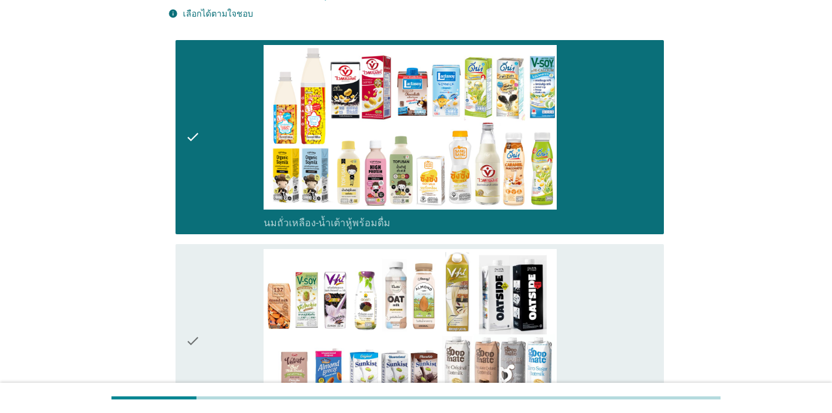
scroll to position [246, 0]
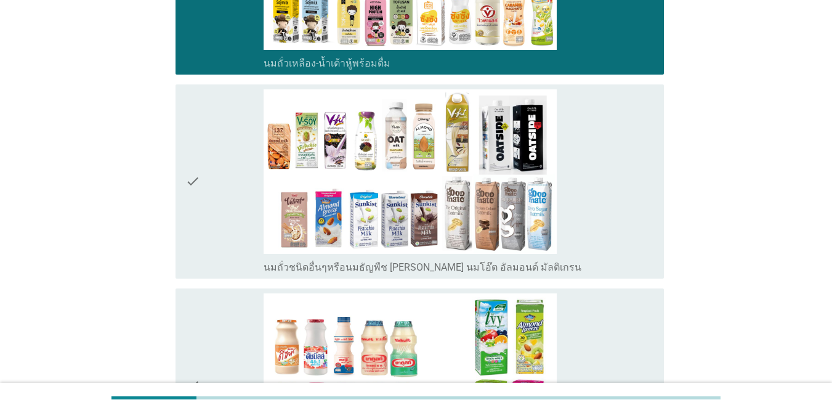
click at [602, 210] on div "check_box นมถั่วชนิดอื่นๆหรือนมธัญพืช [PERSON_NAME] นมโอ๊ต อัลมอนด์ มัลติเกรน" at bounding box center [459, 181] width 390 height 184
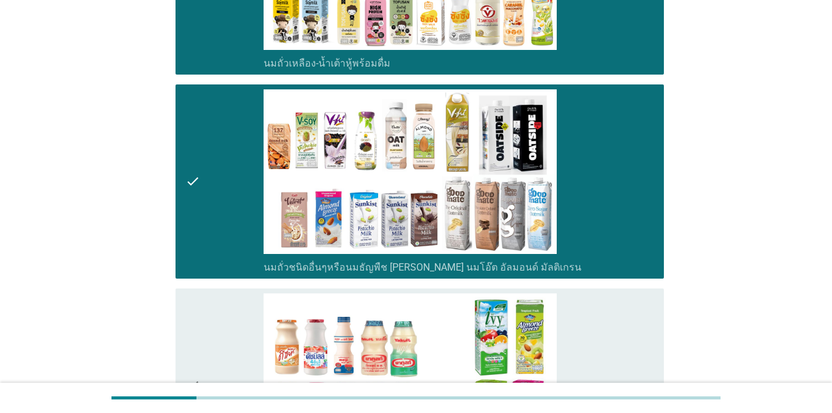
click at [579, 306] on div "check_box นมเปรี้ยว" at bounding box center [459, 385] width 390 height 184
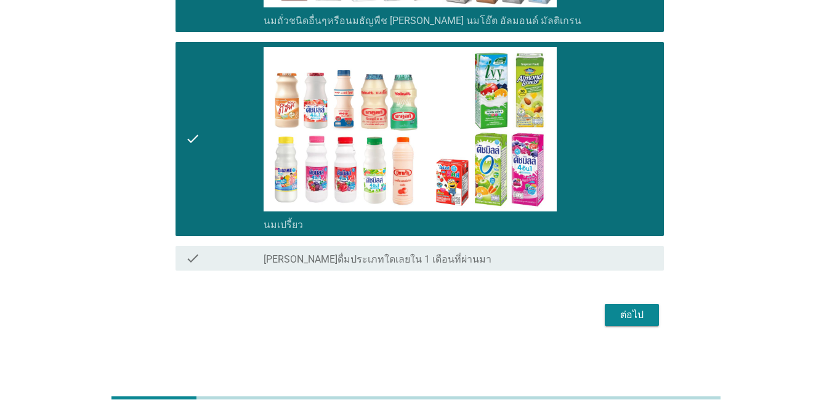
scroll to position [494, 0]
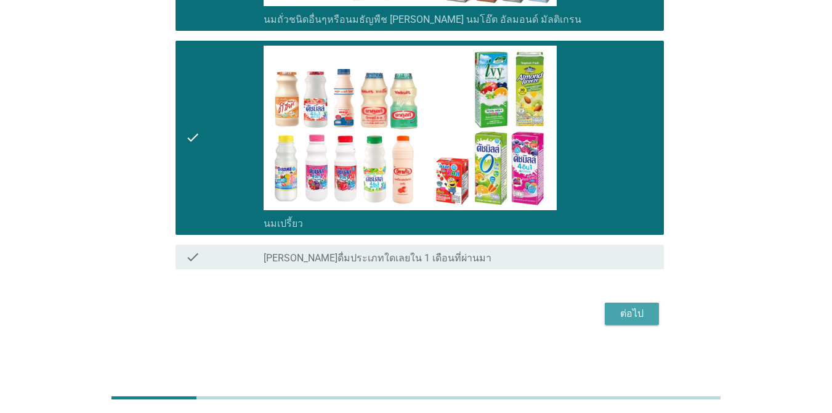
click at [606, 315] on div "ต่อไป" at bounding box center [632, 313] width 34 height 15
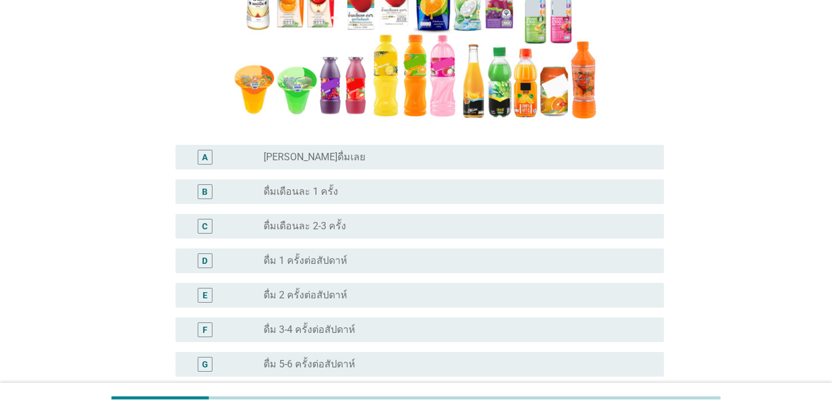
scroll to position [308, 0]
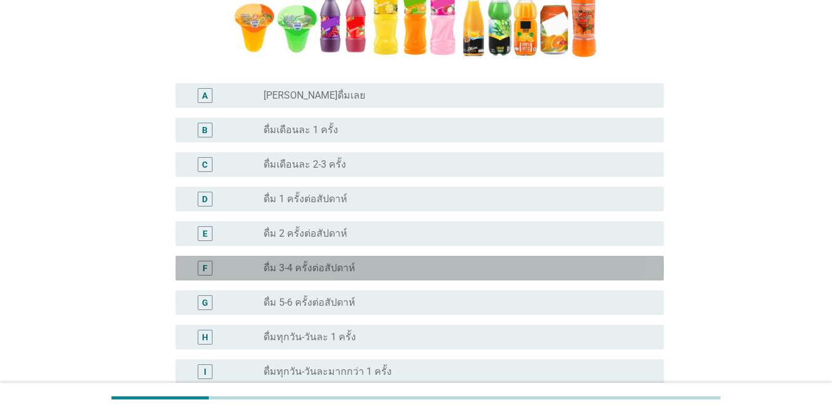
click at [339, 267] on label "ดื่ม 3-4 ครั้งต่อสัปดาห์" at bounding box center [310, 268] width 92 height 12
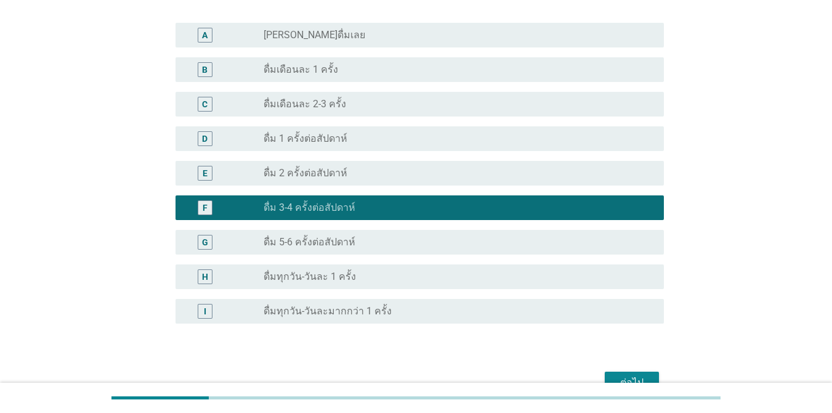
scroll to position [431, 0]
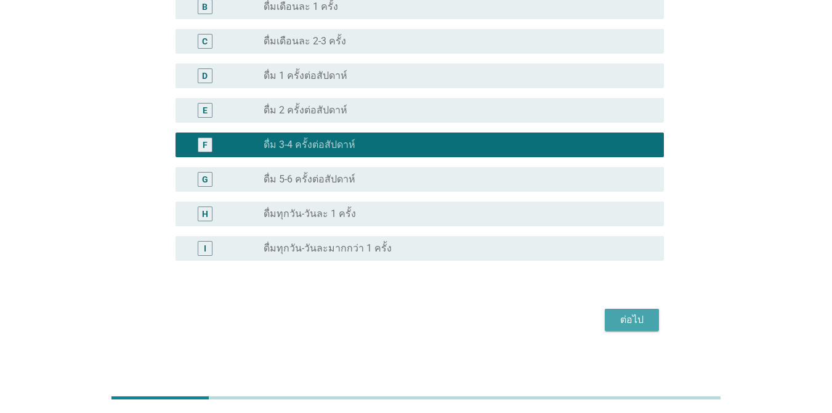
click at [606, 318] on div "ต่อไป" at bounding box center [632, 319] width 34 height 15
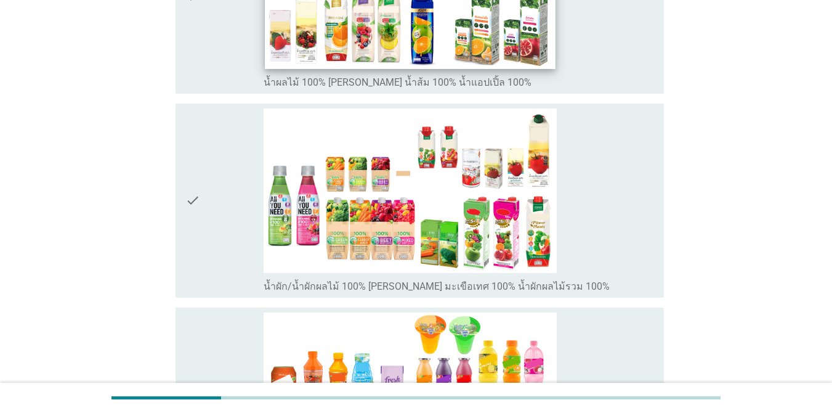
scroll to position [308, 0]
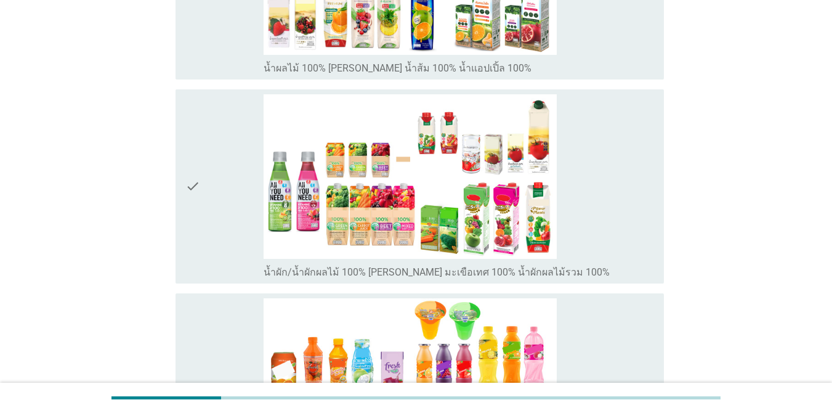
click at [599, 193] on div "check_box_outline_blank น้ำผัก/น้ำผักผลไม้ 100% [PERSON_NAME] มะเขือเทศ 100% น้…" at bounding box center [459, 186] width 390 height 184
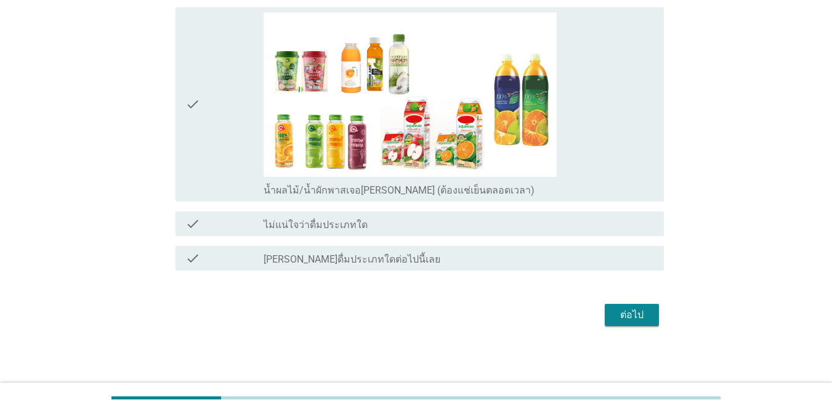
scroll to position [811, 0]
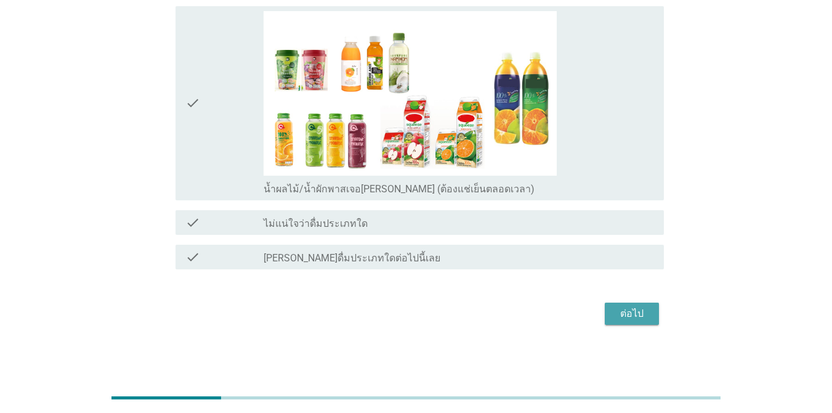
click at [606, 310] on div "ต่อไป" at bounding box center [632, 313] width 34 height 15
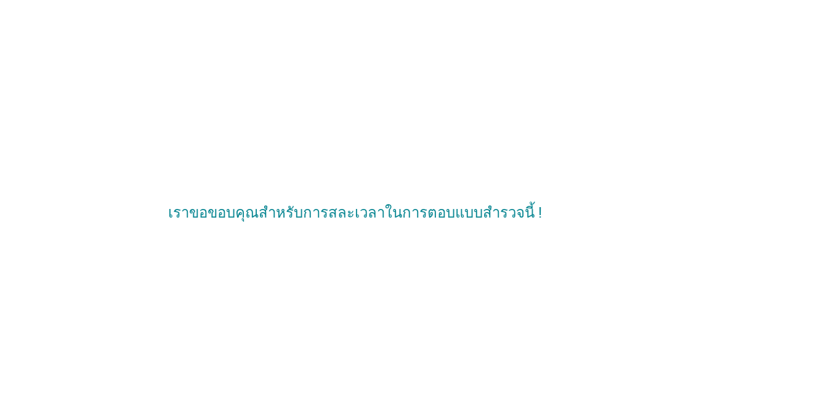
scroll to position [0, 0]
